Goal: Unclear

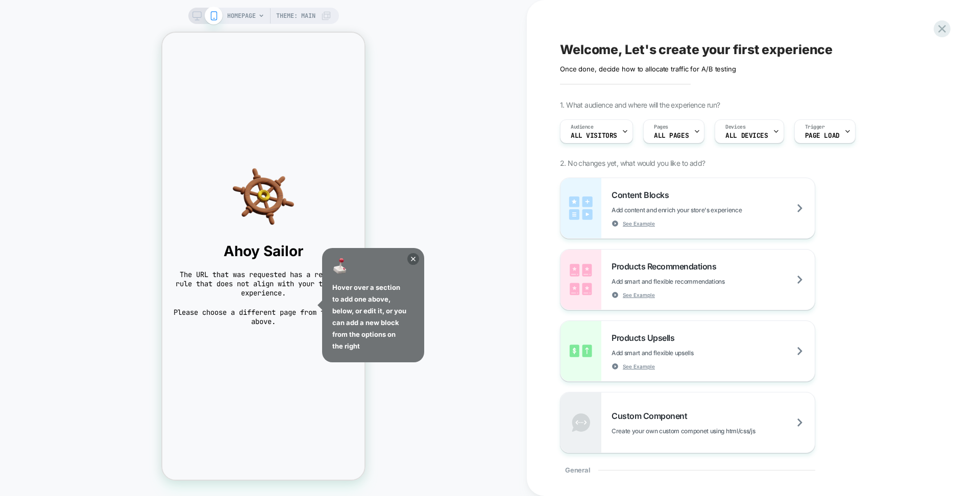
click at [406, 259] on div "Hover over a section to add one above, below, or edit it, or you can add a new …" at bounding box center [373, 305] width 102 height 114
drag, startPoint x: 419, startPoint y: 264, endPoint x: 398, endPoint y: 247, distance: 27.3
click at [418, 264] on div "Hover over a section to add one above, below, or edit it, or you can add a new …" at bounding box center [373, 305] width 102 height 114
click at [397, 247] on div "HOMEPAGE Theme: MAIN" at bounding box center [263, 248] width 527 height 476
drag, startPoint x: 414, startPoint y: 255, endPoint x: 419, endPoint y: 254, distance: 5.7
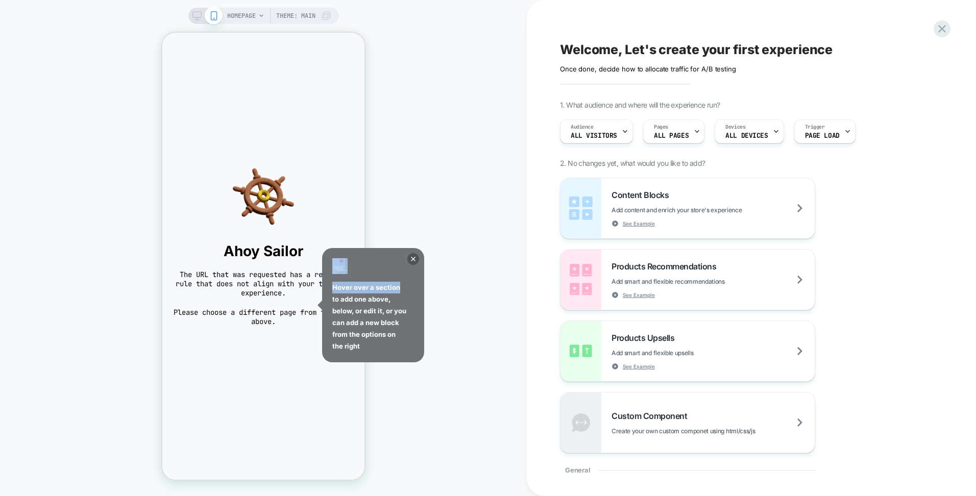
click at [419, 254] on div "Hover over a section to add one above, below, or edit it, or you can add a new …" at bounding box center [373, 305] width 102 height 114
drag, startPoint x: 419, startPoint y: 254, endPoint x: 402, endPoint y: 258, distance: 17.8
click at [404, 259] on div "Hover over a section to add one above, below, or edit it, or you can add a new …" at bounding box center [373, 305] width 102 height 114
click at [414, 255] on icon at bounding box center [413, 259] width 12 height 12
